Goal: Book appointment/travel/reservation

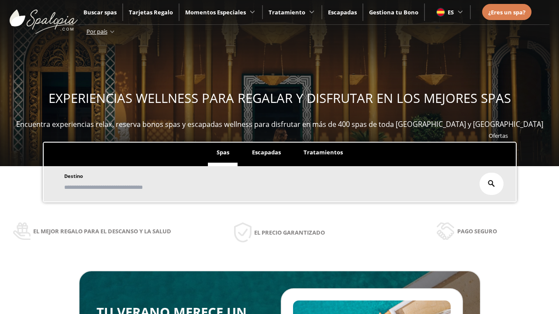
click at [266, 153] on span "Escapadas" at bounding box center [266, 152] width 29 height 8
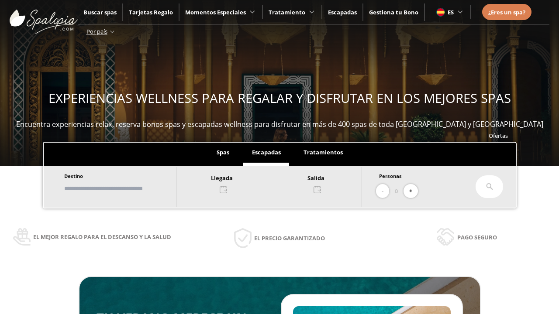
click at [123, 189] on input "text" at bounding box center [116, 188] width 109 height 15
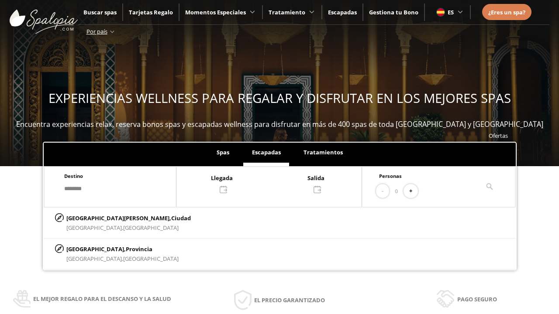
click at [278, 183] on div at bounding box center [268, 183] width 185 height 21
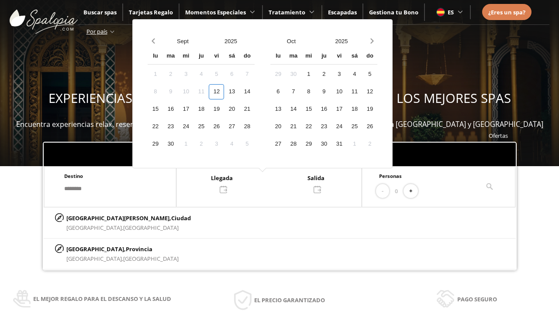
click at [255, 92] on div "14" at bounding box center [246, 91] width 15 height 15
click at [163, 109] on div "15" at bounding box center [155, 109] width 15 height 15
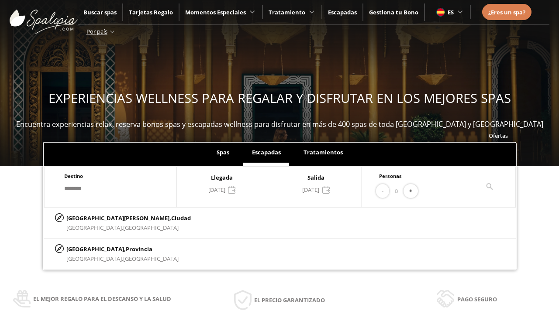
click at [413, 191] on button "+" at bounding box center [410, 191] width 14 height 14
click at [110, 218] on p "[GEOGRAPHIC_DATA][PERSON_NAME], [GEOGRAPHIC_DATA]" at bounding box center [128, 218] width 124 height 10
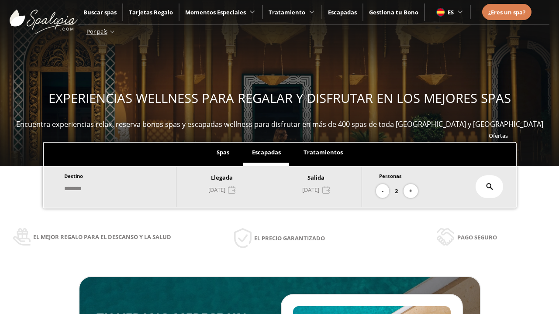
type input "**********"
click at [489, 187] on icon at bounding box center [489, 186] width 7 height 7
